Goal: Use online tool/utility: Utilize a website feature to perform a specific function

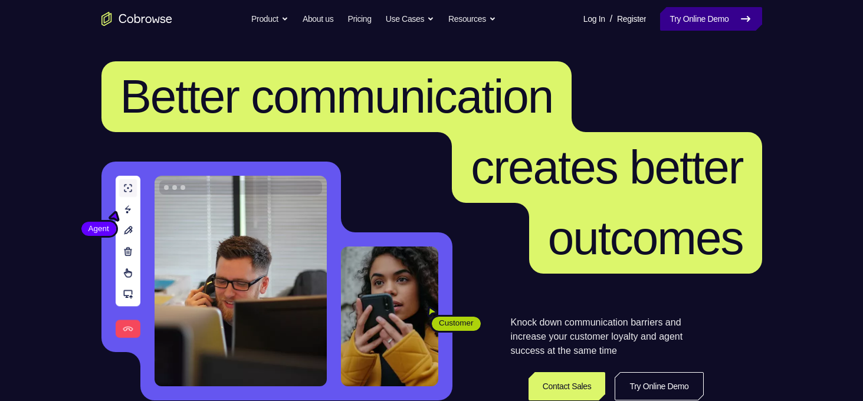
click at [730, 22] on link "Try Online Demo" at bounding box center [710, 19] width 101 height 24
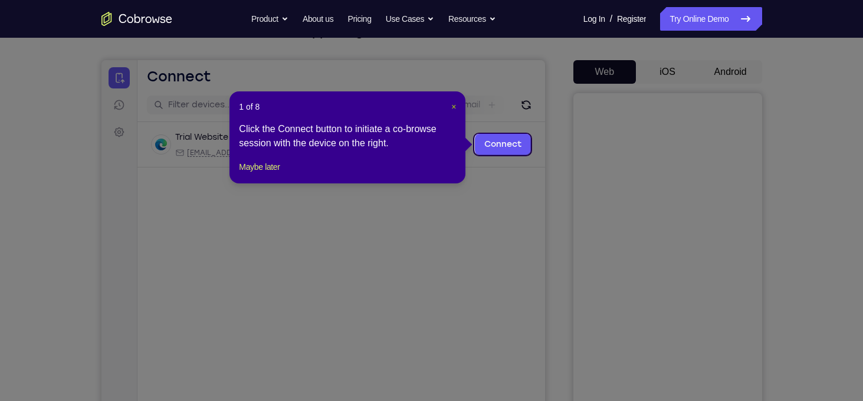
click at [452, 108] on span "×" at bounding box center [453, 106] width 5 height 9
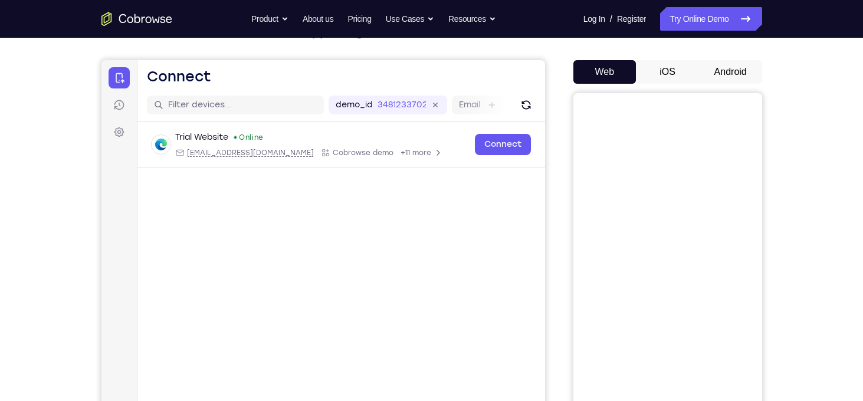
click at [674, 73] on button "iOS" at bounding box center [667, 72] width 63 height 24
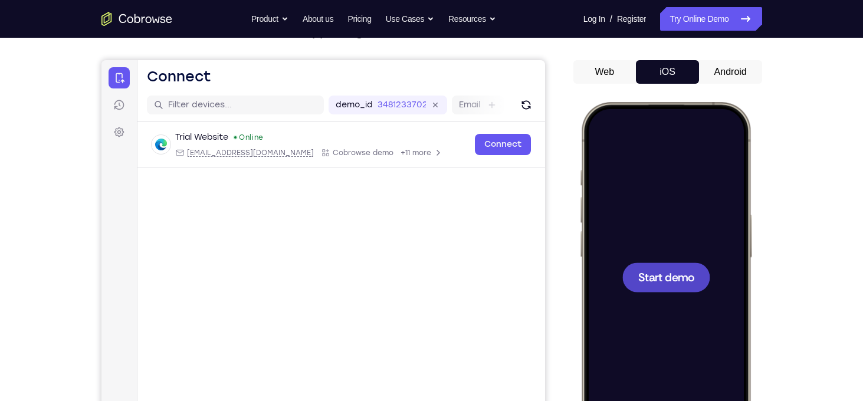
click at [718, 74] on button "Android" at bounding box center [730, 72] width 63 height 24
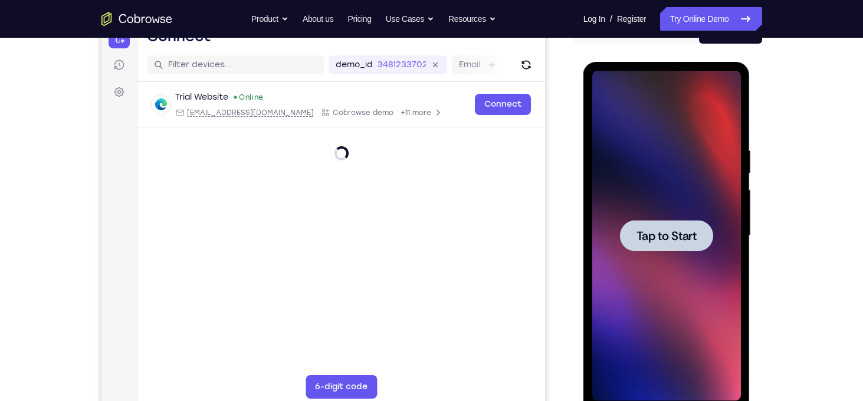
click at [675, 230] on span "Tap to Start" at bounding box center [666, 236] width 60 height 12
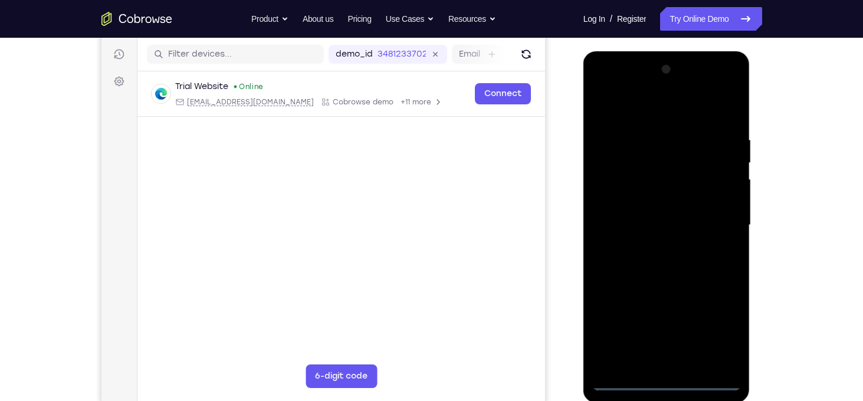
scroll to position [144, 0]
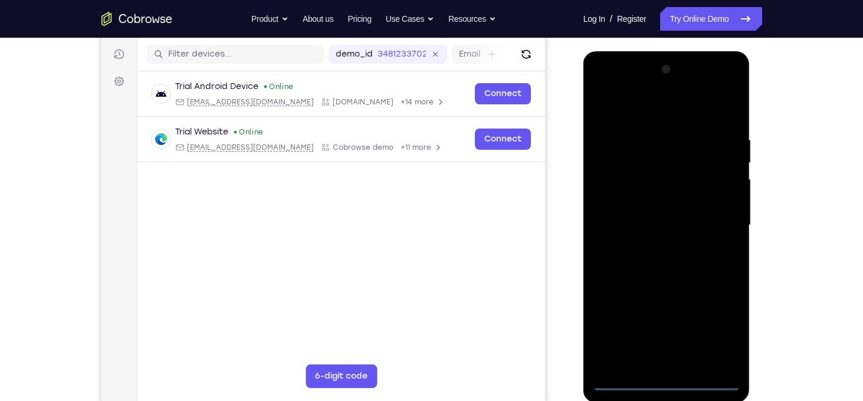
click at [672, 382] on div at bounding box center [666, 225] width 149 height 330
click at [721, 332] on div at bounding box center [666, 225] width 149 height 330
click at [640, 99] on div at bounding box center [666, 225] width 149 height 330
click at [640, 109] on div at bounding box center [666, 225] width 149 height 330
click at [713, 215] on div at bounding box center [666, 225] width 149 height 330
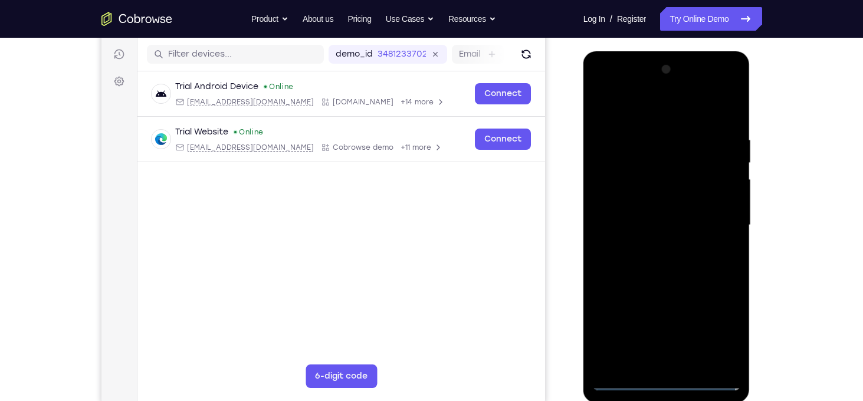
click at [654, 244] on div at bounding box center [666, 225] width 149 height 330
click at [659, 200] on div at bounding box center [666, 225] width 149 height 330
click at [634, 218] on div at bounding box center [666, 225] width 149 height 330
click at [729, 362] on div at bounding box center [666, 225] width 149 height 330
click at [661, 202] on div at bounding box center [666, 225] width 149 height 330
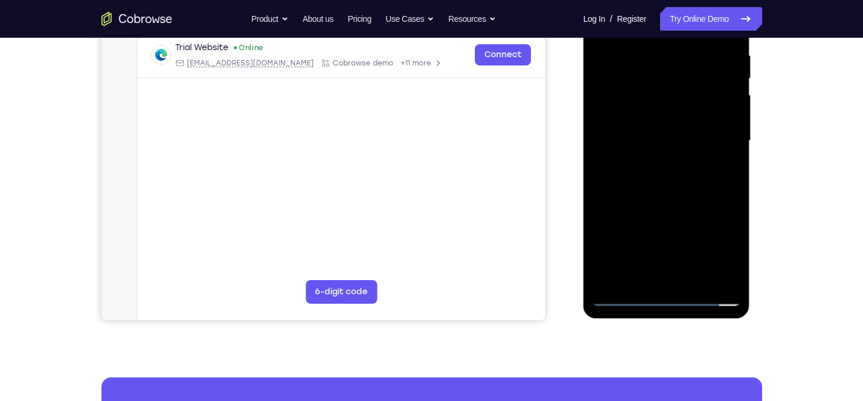
scroll to position [227, 0]
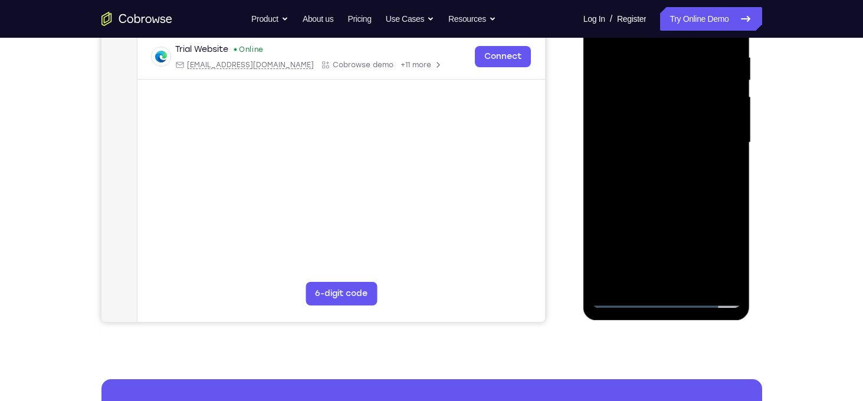
drag, startPoint x: 689, startPoint y: 211, endPoint x: 709, endPoint y: 135, distance: 78.7
click at [709, 135] on div at bounding box center [666, 143] width 149 height 330
click at [733, 111] on div at bounding box center [666, 143] width 149 height 330
drag, startPoint x: 695, startPoint y: 233, endPoint x: 718, endPoint y: 96, distance: 138.7
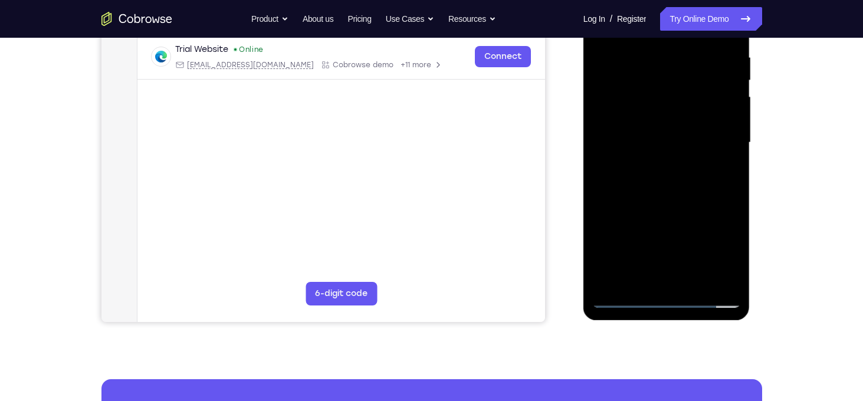
click at [718, 96] on div at bounding box center [666, 143] width 149 height 330
drag, startPoint x: 701, startPoint y: 234, endPoint x: 716, endPoint y: 127, distance: 107.2
click at [716, 127] on div at bounding box center [666, 143] width 149 height 330
click at [695, 280] on div at bounding box center [666, 143] width 149 height 330
click at [665, 208] on div at bounding box center [666, 143] width 149 height 330
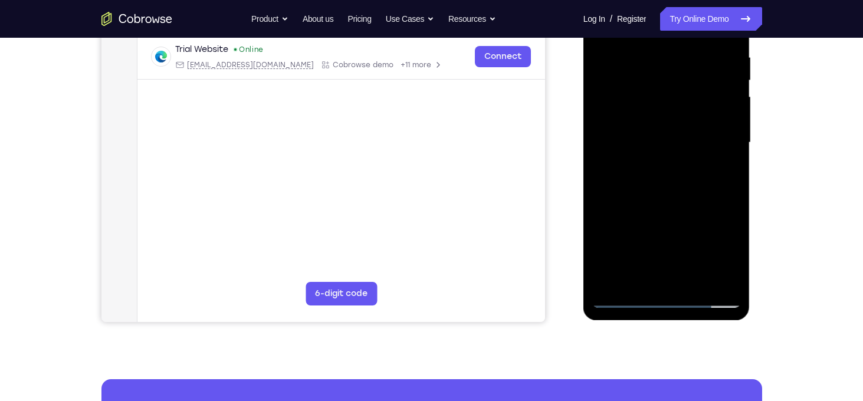
click at [666, 165] on div at bounding box center [666, 143] width 149 height 330
drag, startPoint x: 713, startPoint y: 131, endPoint x: 717, endPoint y: 216, distance: 85.1
click at [717, 216] on div at bounding box center [666, 143] width 149 height 330
drag, startPoint x: 704, startPoint y: 216, endPoint x: 723, endPoint y: 116, distance: 102.0
drag, startPoint x: 723, startPoint y: 116, endPoint x: 707, endPoint y: 167, distance: 53.2
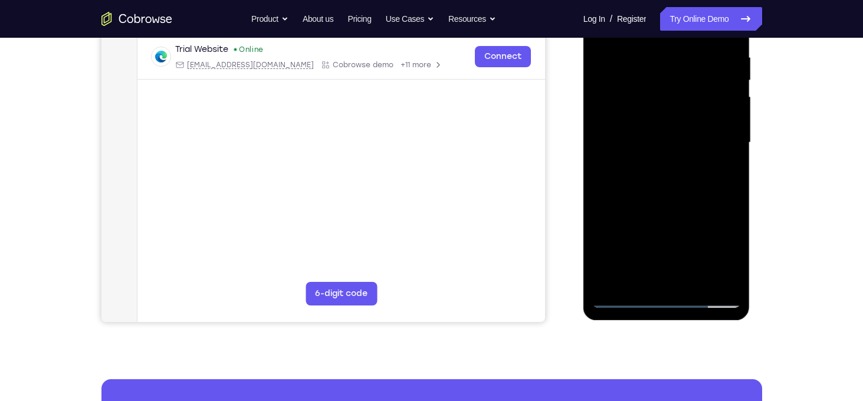
click at [707, 167] on div at bounding box center [666, 143] width 149 height 330
click at [668, 187] on div at bounding box center [666, 143] width 149 height 330
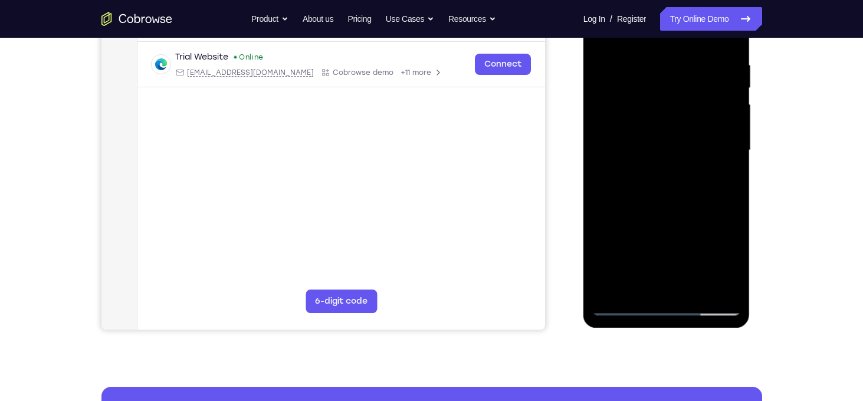
scroll to position [187, 0]
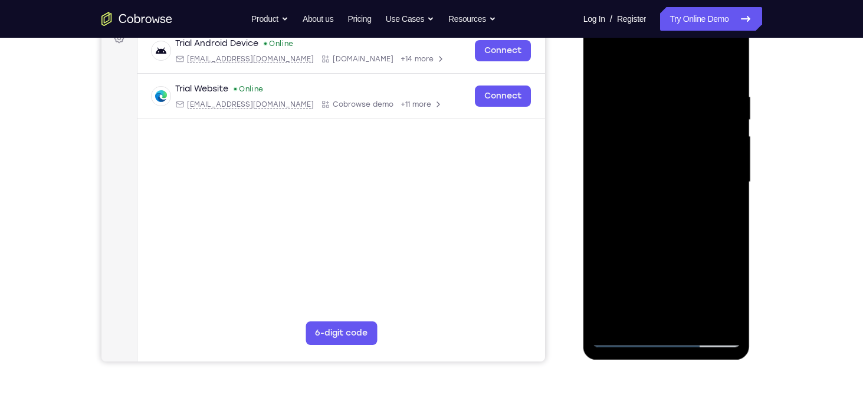
click at [602, 64] on div at bounding box center [666, 182] width 149 height 330
click at [730, 60] on div at bounding box center [666, 182] width 149 height 330
click at [609, 128] on div at bounding box center [666, 182] width 149 height 330
click at [615, 89] on div at bounding box center [666, 182] width 149 height 330
click at [604, 63] on div at bounding box center [666, 182] width 149 height 330
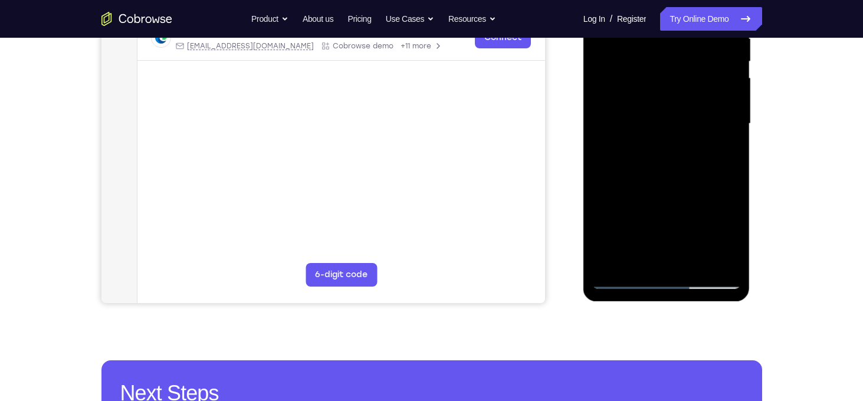
scroll to position [252, 0]
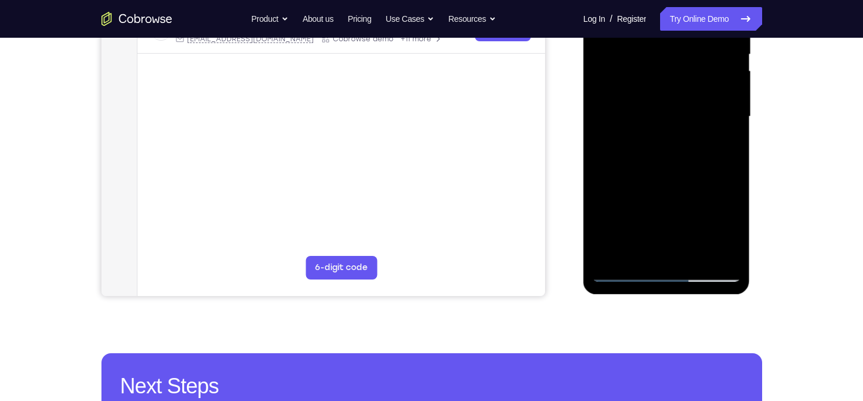
click at [614, 254] on div at bounding box center [666, 117] width 149 height 330
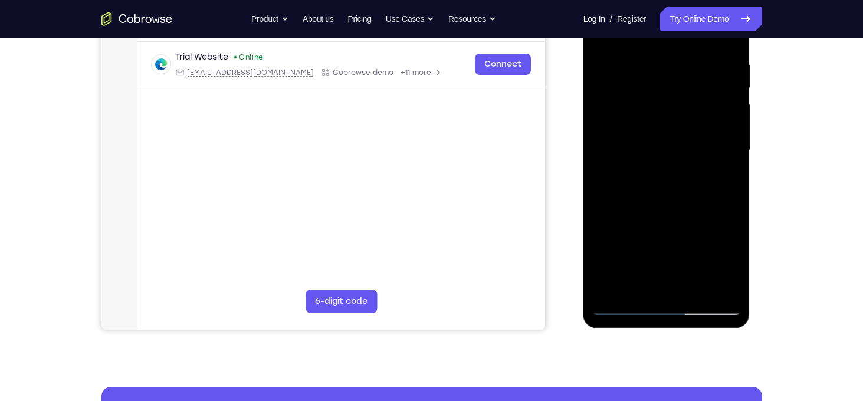
scroll to position [222, 0]
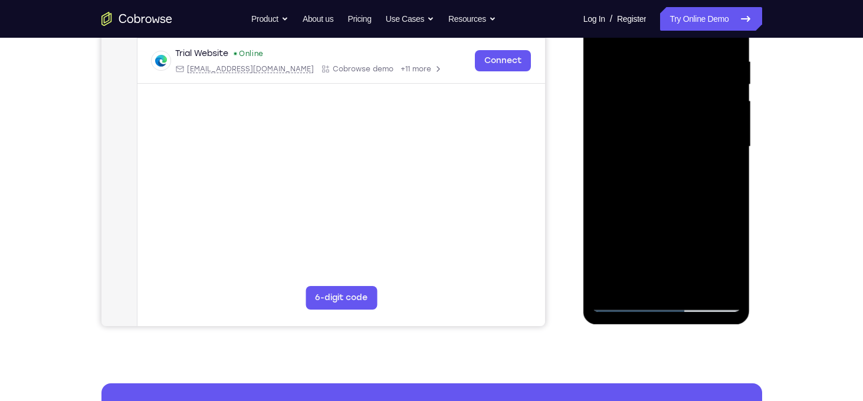
click at [697, 285] on div at bounding box center [666, 147] width 149 height 330
click at [675, 169] on div at bounding box center [666, 147] width 149 height 330
drag, startPoint x: 698, startPoint y: 122, endPoint x: 728, endPoint y: 67, distance: 62.6
click at [728, 67] on div at bounding box center [666, 147] width 149 height 330
click at [639, 279] on div at bounding box center [666, 147] width 149 height 330
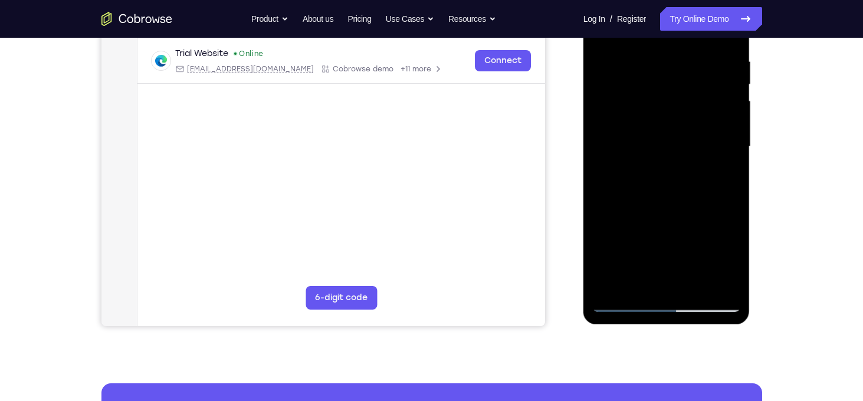
click at [734, 254] on div at bounding box center [666, 147] width 149 height 330
click at [731, 262] on div at bounding box center [666, 147] width 149 height 330
click at [732, 262] on div at bounding box center [666, 147] width 149 height 330
click at [722, 178] on div at bounding box center [666, 147] width 149 height 330
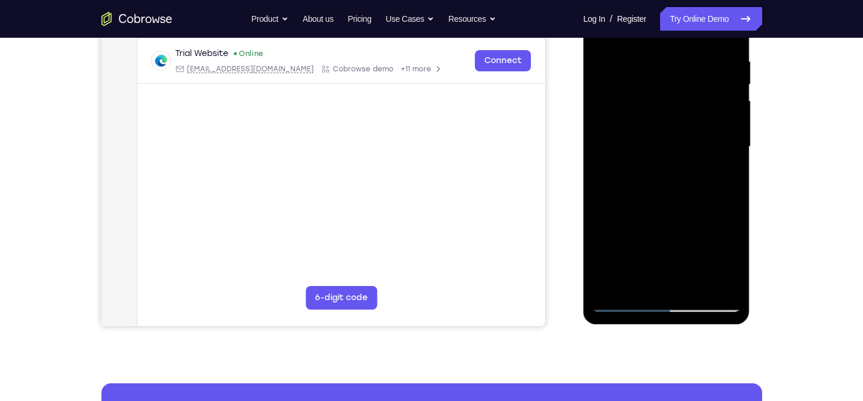
drag, startPoint x: 653, startPoint y: 155, endPoint x: 664, endPoint y: 238, distance: 84.5
click at [664, 238] on div at bounding box center [666, 147] width 149 height 330
drag, startPoint x: 691, startPoint y: 91, endPoint x: 712, endPoint y: 271, distance: 180.5
click at [712, 271] on div at bounding box center [666, 147] width 149 height 330
drag, startPoint x: 711, startPoint y: 103, endPoint x: 727, endPoint y: 214, distance: 112.6
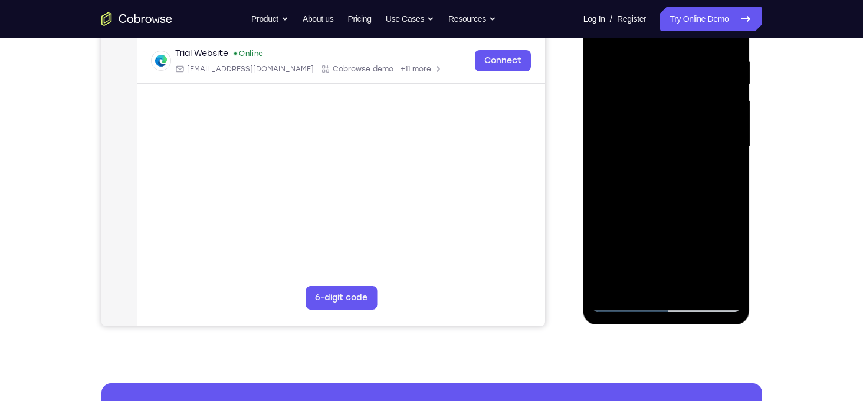
click at [727, 214] on div at bounding box center [666, 147] width 149 height 330
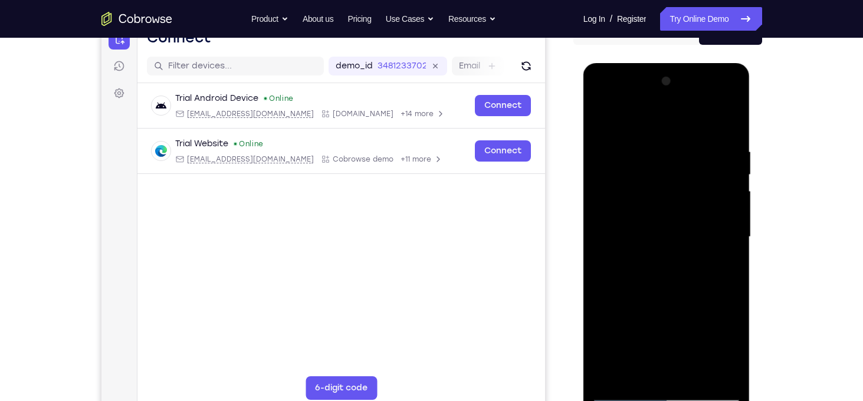
click at [605, 120] on div at bounding box center [666, 237] width 149 height 330
click at [657, 235] on div at bounding box center [666, 237] width 149 height 330
drag, startPoint x: 698, startPoint y: 173, endPoint x: 713, endPoint y: 297, distance: 124.7
click at [713, 297] on div at bounding box center [666, 237] width 149 height 330
drag, startPoint x: 718, startPoint y: 187, endPoint x: 725, endPoint y: 297, distance: 109.9
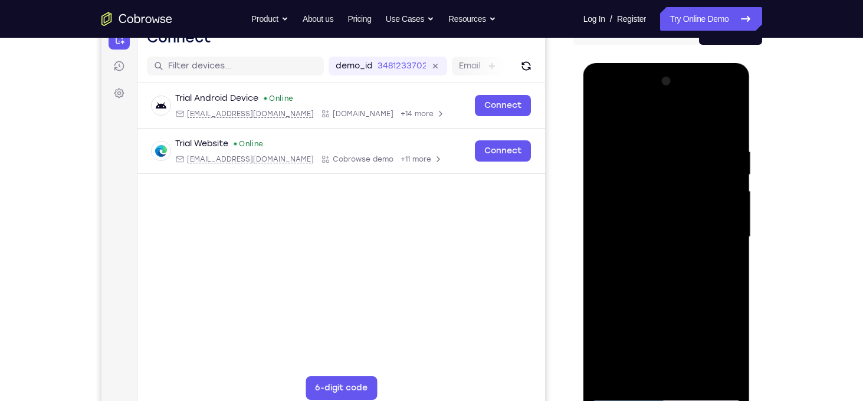
click at [725, 297] on div at bounding box center [666, 237] width 149 height 330
drag, startPoint x: 722, startPoint y: 211, endPoint x: 734, endPoint y: 342, distance: 132.1
click at [734, 342] on div at bounding box center [666, 237] width 149 height 330
drag, startPoint x: 708, startPoint y: 234, endPoint x: 715, endPoint y: 283, distance: 48.8
click at [715, 283] on div at bounding box center [666, 237] width 149 height 330
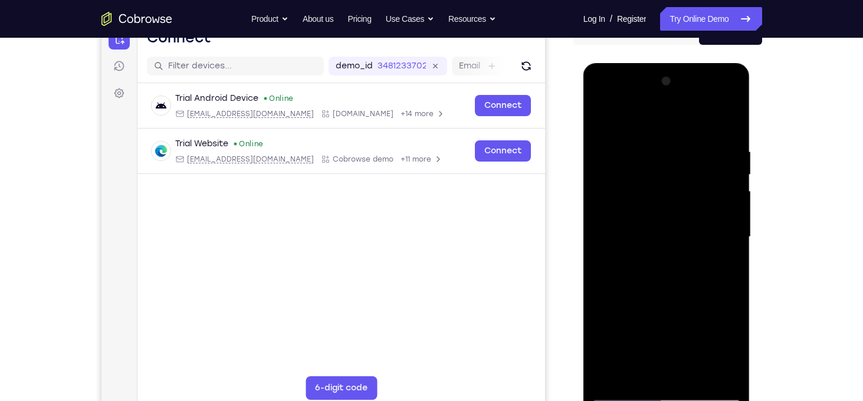
drag, startPoint x: 702, startPoint y: 201, endPoint x: 712, endPoint y: 317, distance: 116.6
click at [712, 317] on div at bounding box center [666, 237] width 149 height 330
drag, startPoint x: 694, startPoint y: 227, endPoint x: 710, endPoint y: 319, distance: 93.5
click at [710, 319] on div at bounding box center [666, 237] width 149 height 330
drag, startPoint x: 708, startPoint y: 211, endPoint x: 728, endPoint y: 212, distance: 19.5
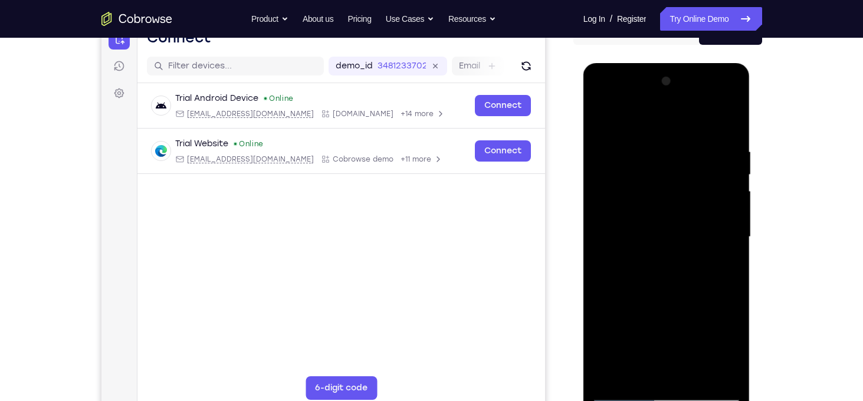
click at [728, 212] on div at bounding box center [666, 237] width 149 height 330
drag, startPoint x: 710, startPoint y: 229, endPoint x: 715, endPoint y: 116, distance: 113.4
click at [715, 116] on div at bounding box center [666, 237] width 149 height 330
drag, startPoint x: 708, startPoint y: 240, endPoint x: 718, endPoint y: 185, distance: 56.5
click at [718, 185] on div at bounding box center [666, 237] width 149 height 330
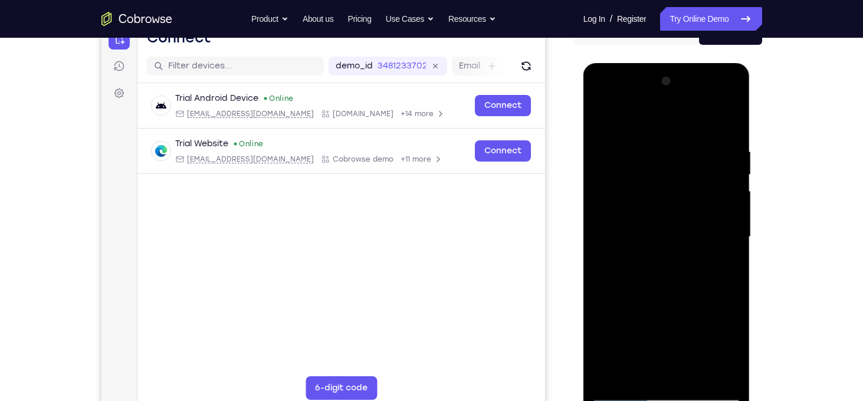
click at [647, 212] on div at bounding box center [666, 237] width 149 height 330
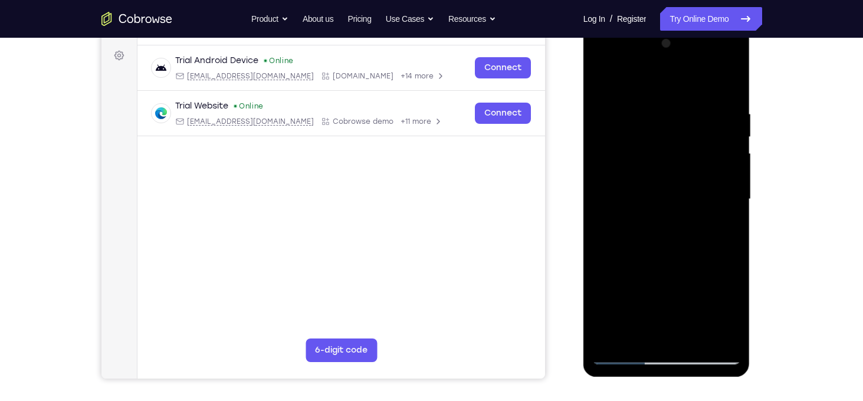
scroll to position [170, 0]
click at [731, 288] on div at bounding box center [666, 199] width 149 height 330
click at [601, 83] on div at bounding box center [666, 199] width 149 height 330
drag, startPoint x: 694, startPoint y: 140, endPoint x: 597, endPoint y: 173, distance: 102.2
click at [597, 173] on div at bounding box center [666, 199] width 149 height 330
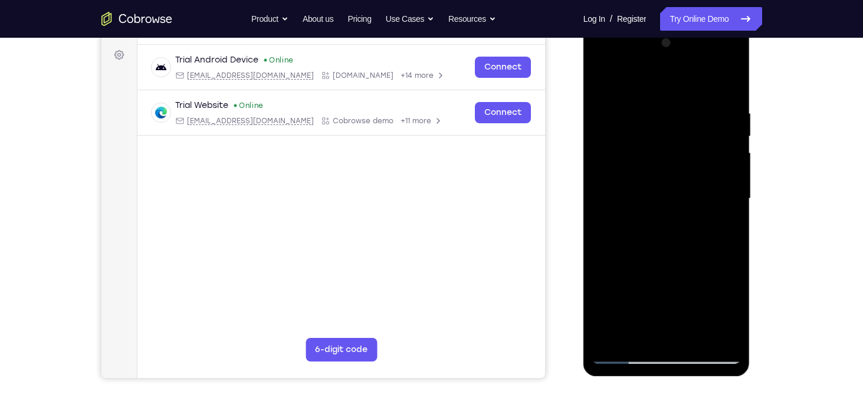
scroll to position [238, 0]
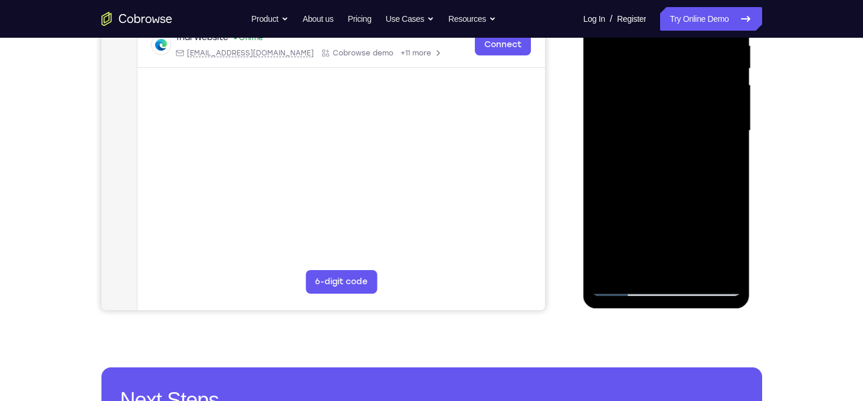
click at [698, 271] on div at bounding box center [666, 131] width 149 height 330
click at [661, 127] on div at bounding box center [666, 131] width 149 height 330
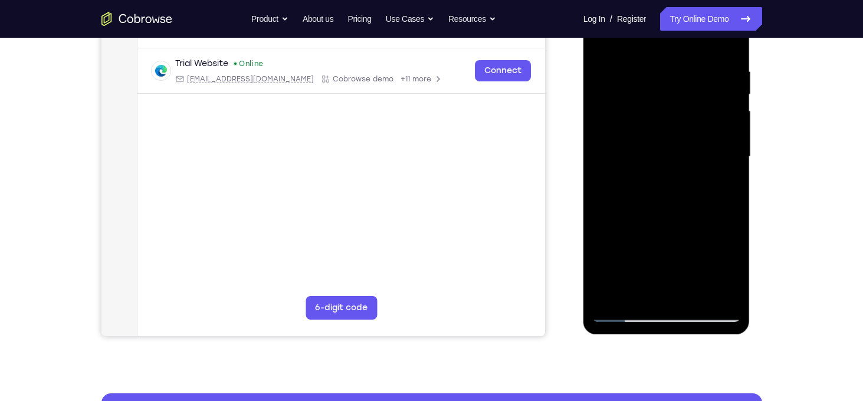
scroll to position [208, 0]
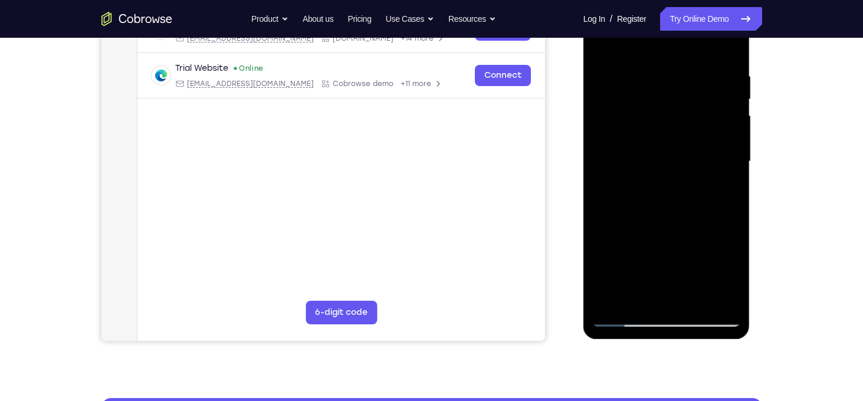
drag, startPoint x: 695, startPoint y: 106, endPoint x: 712, endPoint y: 239, distance: 134.3
click at [712, 239] on div at bounding box center [666, 161] width 149 height 330
click at [654, 181] on div at bounding box center [666, 161] width 149 height 330
click at [714, 277] on div at bounding box center [666, 161] width 149 height 330
click at [734, 42] on div at bounding box center [666, 161] width 149 height 330
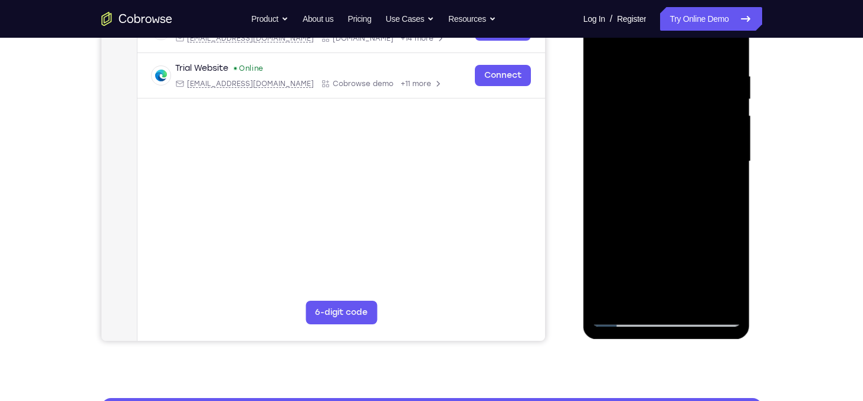
click at [599, 42] on div at bounding box center [666, 161] width 149 height 330
click at [680, 83] on div at bounding box center [666, 161] width 149 height 330
click at [733, 44] on div at bounding box center [666, 161] width 149 height 330
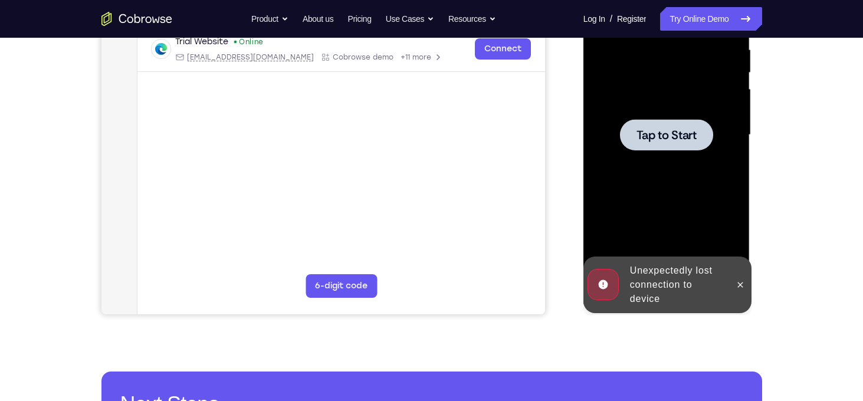
scroll to position [235, 0]
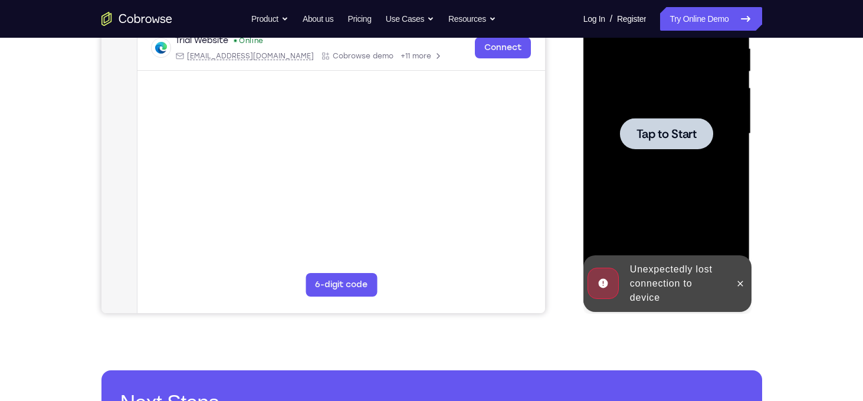
click at [678, 136] on span "Tap to Start" at bounding box center [666, 134] width 60 height 12
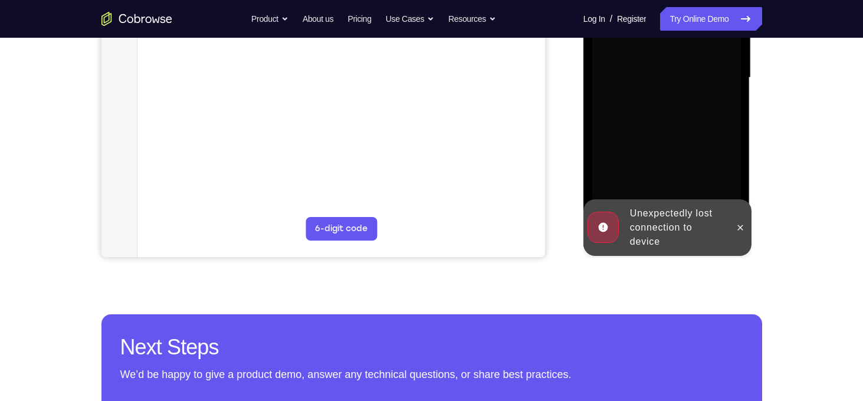
scroll to position [292, 0]
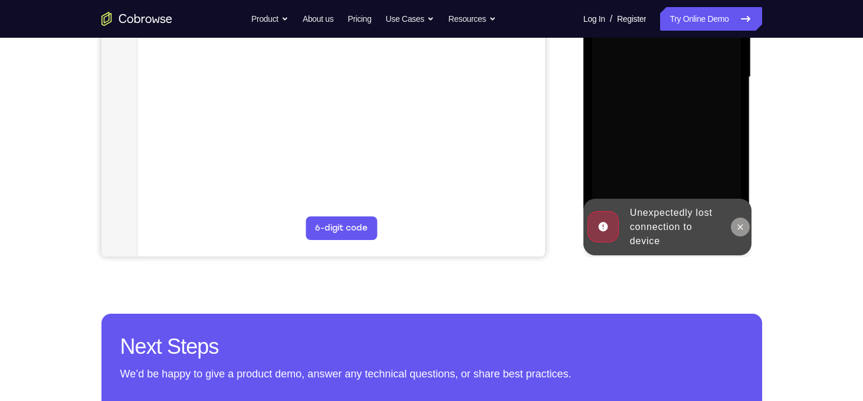
click at [740, 222] on icon at bounding box center [740, 226] width 9 height 9
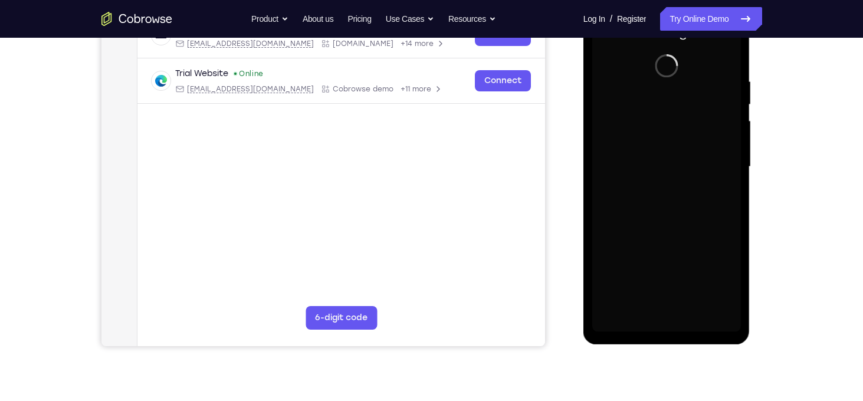
scroll to position [198, 0]
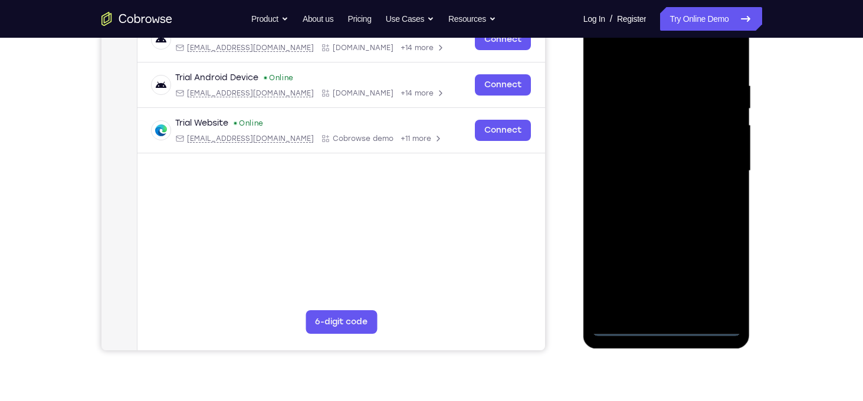
click at [667, 321] on div at bounding box center [666, 171] width 149 height 330
click at [667, 329] on div at bounding box center [666, 171] width 149 height 330
click at [717, 281] on div at bounding box center [666, 171] width 149 height 330
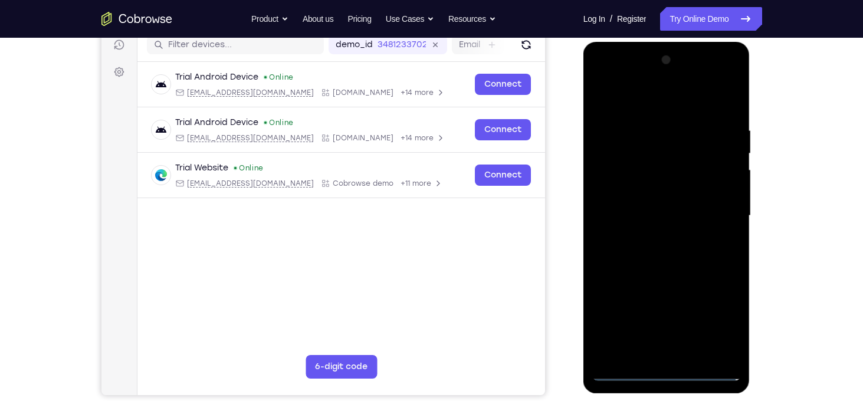
scroll to position [147, 0]
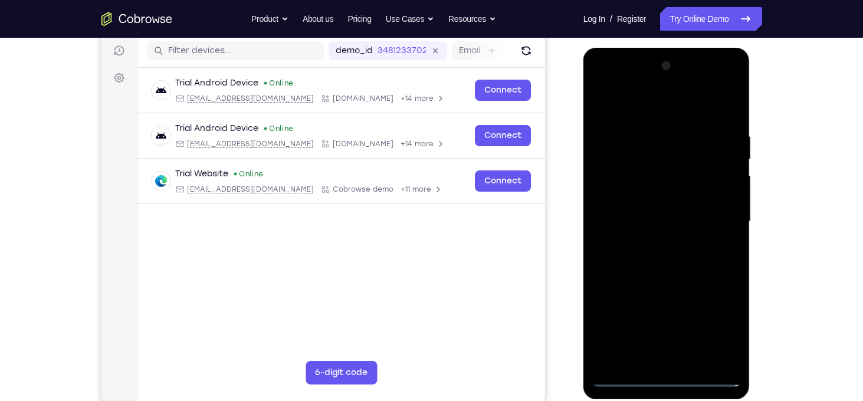
click at [664, 111] on div at bounding box center [666, 222] width 149 height 330
click at [718, 224] on div at bounding box center [666, 222] width 149 height 330
click at [654, 239] on div at bounding box center [666, 222] width 149 height 330
click at [661, 207] on div at bounding box center [666, 222] width 149 height 330
click at [642, 199] on div at bounding box center [666, 222] width 149 height 330
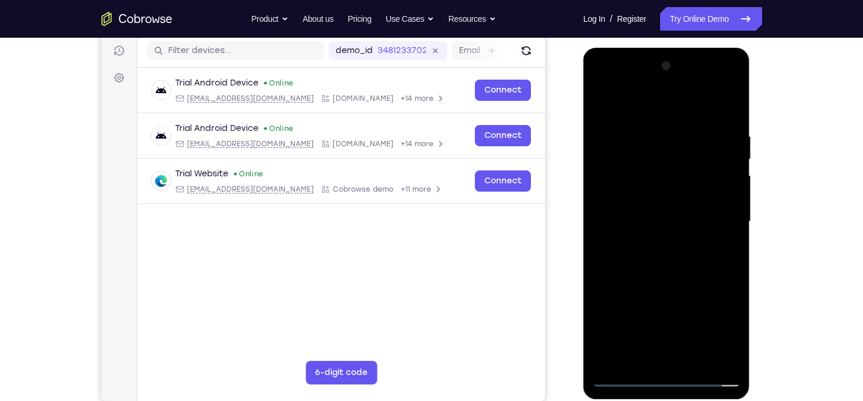
click at [649, 222] on div at bounding box center [666, 222] width 149 height 330
click at [659, 260] on div at bounding box center [666, 222] width 149 height 330
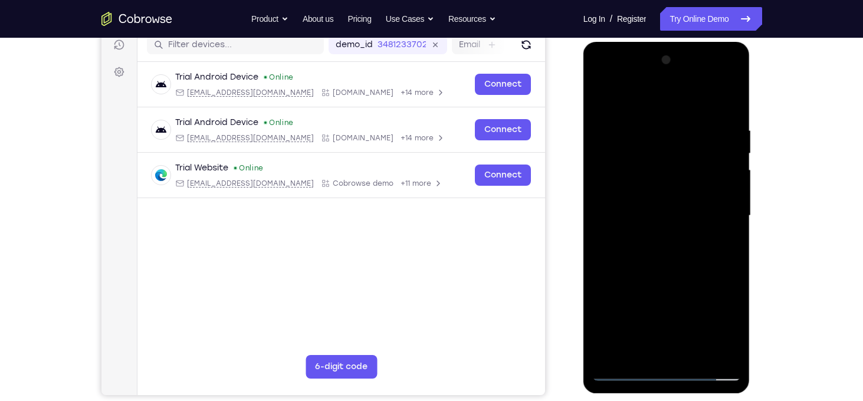
scroll to position [155, 0]
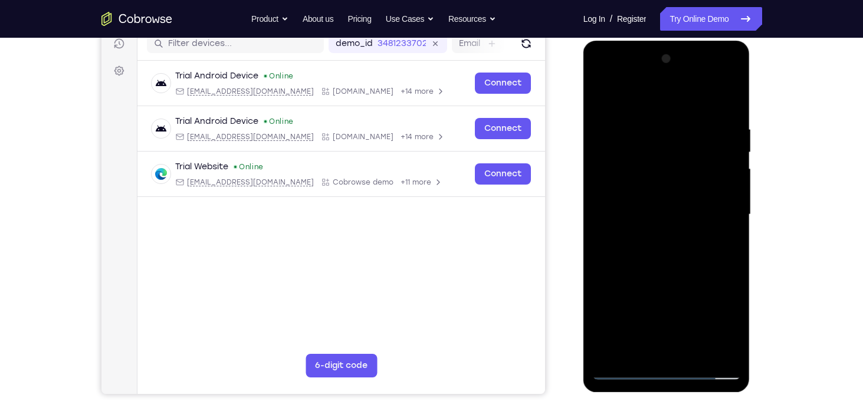
click at [731, 111] on div at bounding box center [666, 215] width 149 height 330
click at [727, 93] on div at bounding box center [666, 215] width 149 height 330
click at [695, 353] on div at bounding box center [666, 215] width 149 height 330
click at [672, 277] on div at bounding box center [666, 215] width 149 height 330
click at [672, 213] on div at bounding box center [666, 215] width 149 height 330
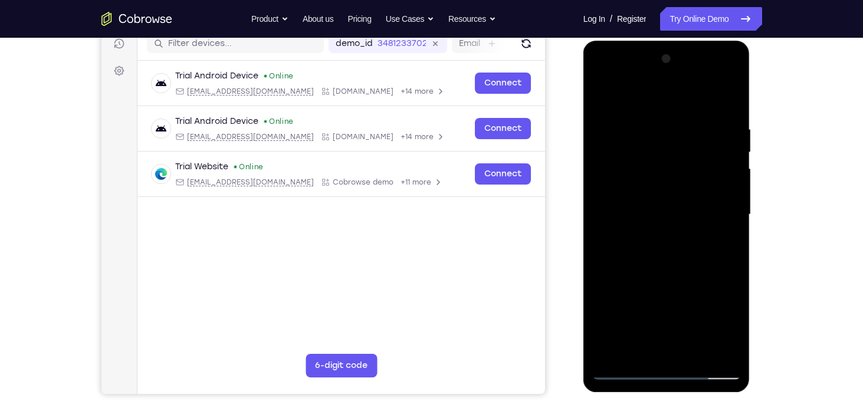
drag, startPoint x: 681, startPoint y: 163, endPoint x: 694, endPoint y: 333, distance: 171.0
click at [694, 333] on div at bounding box center [666, 215] width 149 height 330
drag, startPoint x: 704, startPoint y: 239, endPoint x: 732, endPoint y: 333, distance: 98.4
click at [732, 333] on div at bounding box center [666, 215] width 149 height 330
drag, startPoint x: 705, startPoint y: 182, endPoint x: 732, endPoint y: 116, distance: 71.4
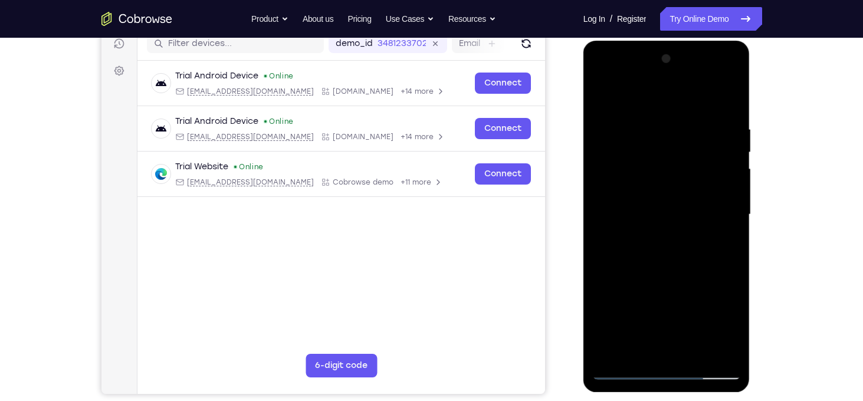
click at [732, 116] on div at bounding box center [666, 215] width 149 height 330
click at [647, 299] on div at bounding box center [666, 215] width 149 height 330
click at [605, 93] on div at bounding box center [666, 215] width 149 height 330
click at [697, 354] on div at bounding box center [666, 215] width 149 height 330
click at [665, 212] on div at bounding box center [666, 215] width 149 height 330
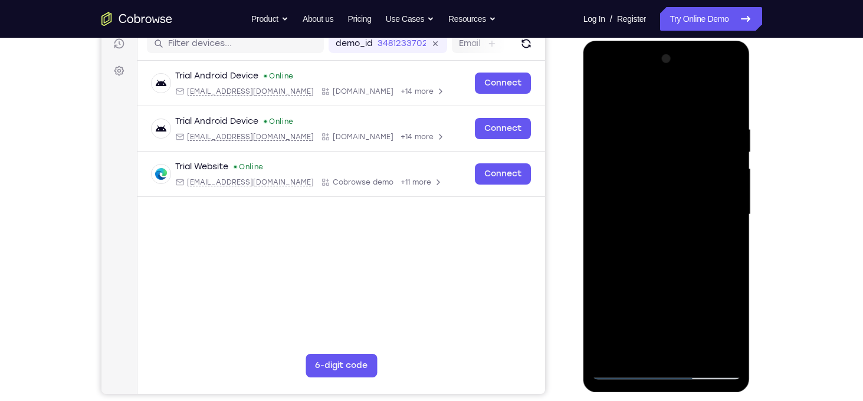
drag, startPoint x: 707, startPoint y: 185, endPoint x: 710, endPoint y: 331, distance: 146.3
click at [710, 331] on div at bounding box center [666, 215] width 149 height 330
drag, startPoint x: 710, startPoint y: 225, endPoint x: 739, endPoint y: 345, distance: 123.9
click at [739, 345] on div at bounding box center [666, 215] width 149 height 330
drag, startPoint x: 708, startPoint y: 298, endPoint x: 713, endPoint y: 225, distance: 73.8
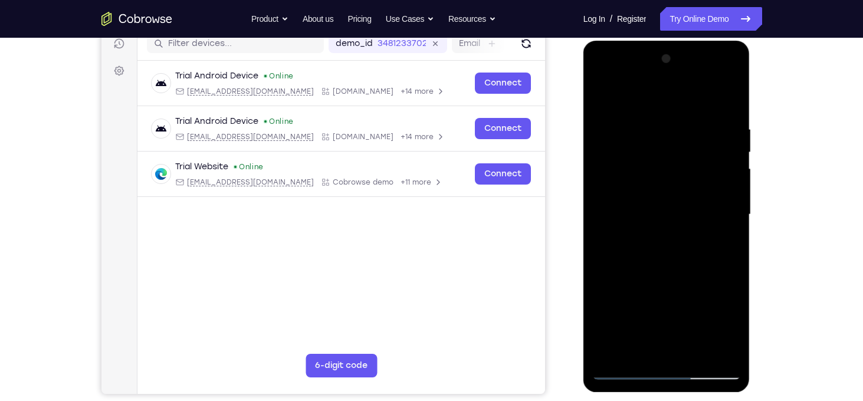
click at [713, 225] on div at bounding box center [666, 215] width 149 height 330
click at [637, 270] on div at bounding box center [666, 215] width 149 height 330
click at [701, 329] on div at bounding box center [666, 215] width 149 height 330
click at [671, 269] on div at bounding box center [666, 215] width 149 height 330
click at [680, 334] on div at bounding box center [666, 215] width 149 height 330
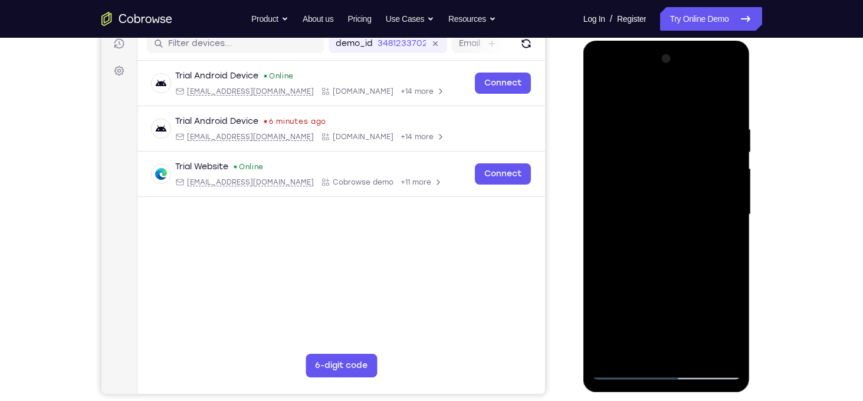
click at [694, 273] on div at bounding box center [666, 215] width 149 height 330
click at [734, 324] on div at bounding box center [666, 215] width 149 height 330
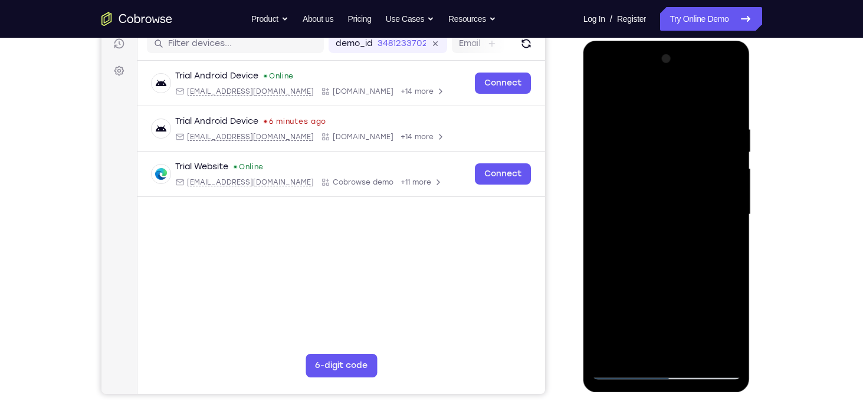
click at [734, 324] on div at bounding box center [666, 215] width 149 height 330
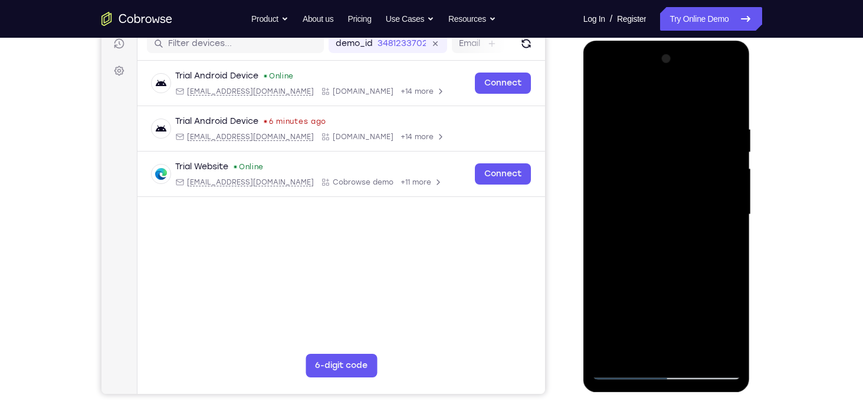
click at [734, 324] on div at bounding box center [666, 215] width 149 height 330
click at [639, 245] on div at bounding box center [666, 215] width 149 height 330
click at [641, 255] on div at bounding box center [666, 215] width 149 height 330
click at [691, 242] on div at bounding box center [666, 215] width 149 height 330
click at [725, 241] on div at bounding box center [666, 215] width 149 height 330
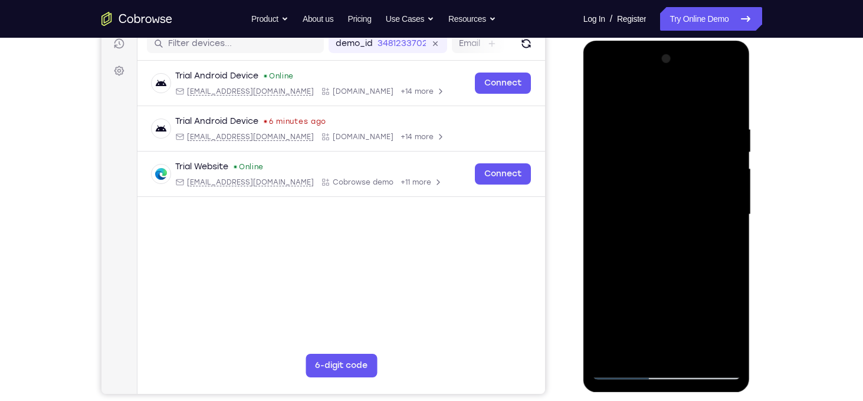
click at [724, 329] on div at bounding box center [666, 215] width 149 height 330
click at [718, 286] on div at bounding box center [666, 215] width 149 height 330
click at [613, 281] on div at bounding box center [666, 215] width 149 height 330
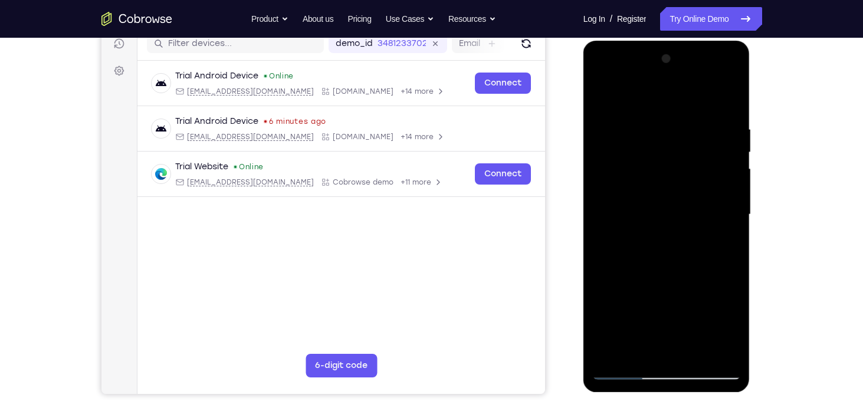
click at [726, 324] on div at bounding box center [666, 215] width 149 height 330
click at [727, 246] on div at bounding box center [666, 215] width 149 height 330
click at [721, 245] on div at bounding box center [666, 215] width 149 height 330
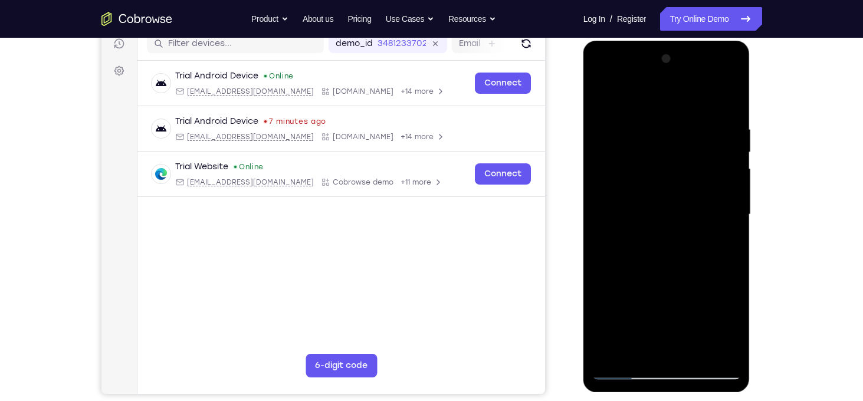
click at [600, 100] on div at bounding box center [666, 215] width 149 height 330
click at [641, 240] on div at bounding box center [666, 215] width 149 height 330
click at [601, 95] on div at bounding box center [666, 215] width 149 height 330
drag, startPoint x: 664, startPoint y: 225, endPoint x: 680, endPoint y: 102, distance: 123.6
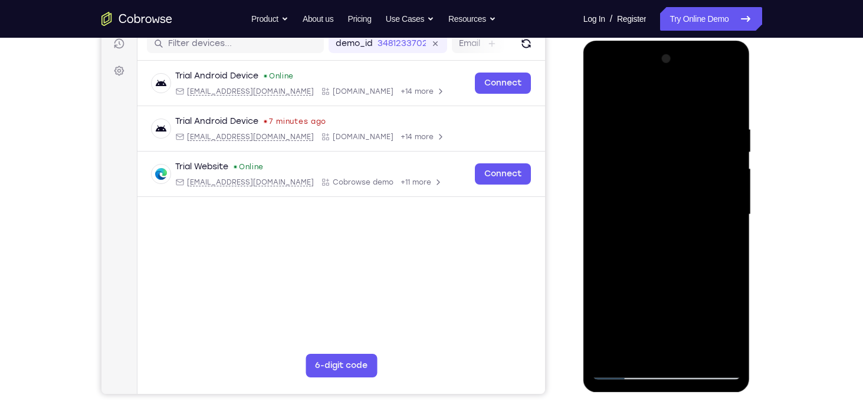
click at [680, 102] on div at bounding box center [666, 215] width 149 height 330
drag, startPoint x: 666, startPoint y: 248, endPoint x: 701, endPoint y: 108, distance: 144.8
click at [701, 108] on div at bounding box center [666, 215] width 149 height 330
drag, startPoint x: 675, startPoint y: 225, endPoint x: 691, endPoint y: 140, distance: 86.4
click at [691, 140] on div at bounding box center [666, 215] width 149 height 330
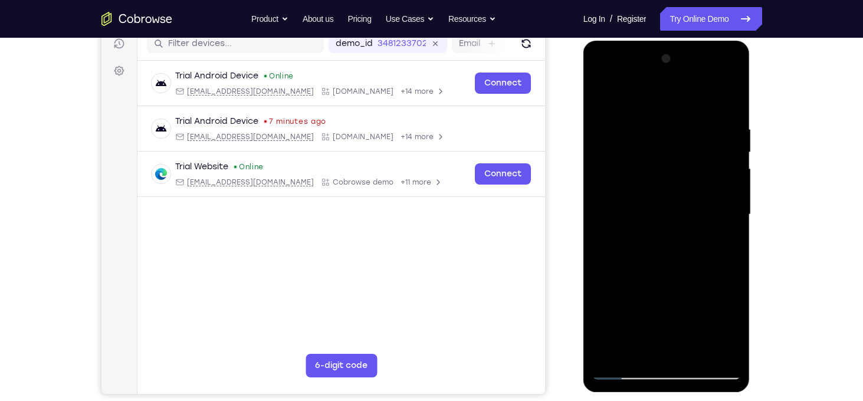
drag, startPoint x: 676, startPoint y: 281, endPoint x: 691, endPoint y: 94, distance: 187.6
click at [691, 94] on div at bounding box center [666, 215] width 149 height 330
drag, startPoint x: 676, startPoint y: 267, endPoint x: 701, endPoint y: 181, distance: 90.2
click at [701, 181] on div at bounding box center [666, 215] width 149 height 330
